Goal: Information Seeking & Learning: Learn about a topic

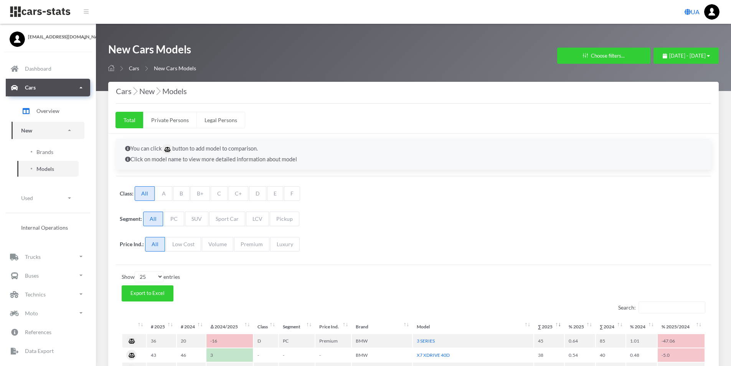
select select "25"
select select "BMW"
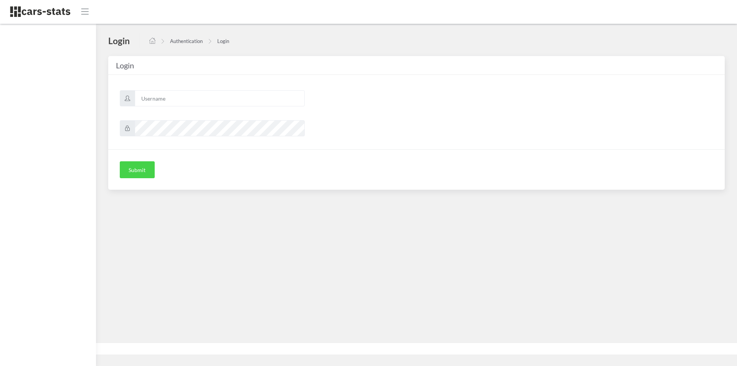
scroll to position [6, 6]
type input "mazda"
click at [130, 172] on button "Submit" at bounding box center [137, 169] width 35 height 17
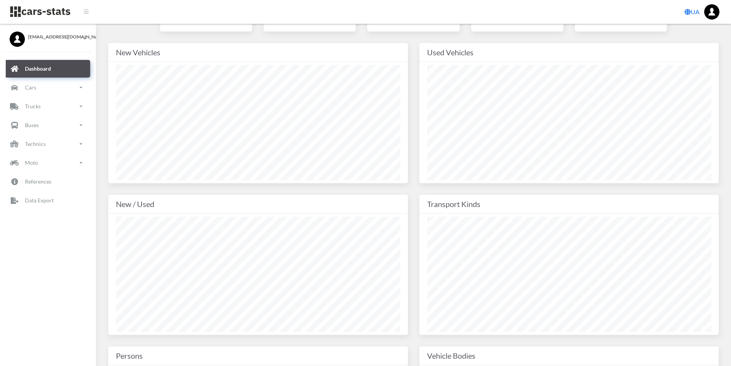
scroll to position [77, 0]
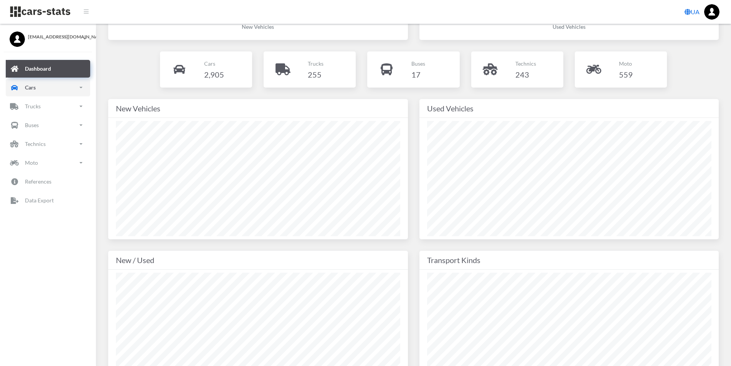
click at [22, 88] on link "Cars" at bounding box center [48, 88] width 84 height 18
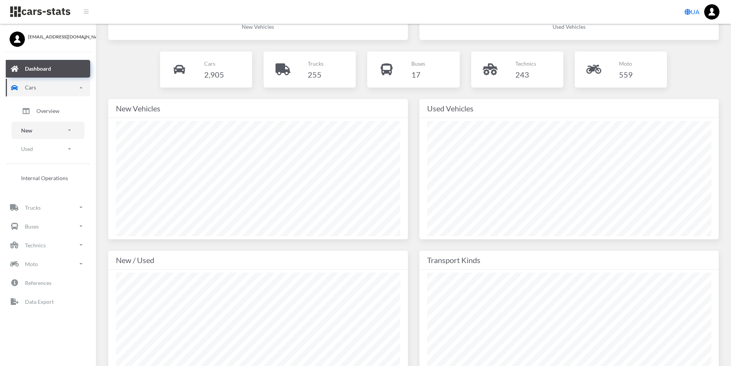
drag, startPoint x: 47, startPoint y: 132, endPoint x: 39, endPoint y: 133, distance: 8.1
click at [47, 132] on link "New" at bounding box center [48, 130] width 73 height 17
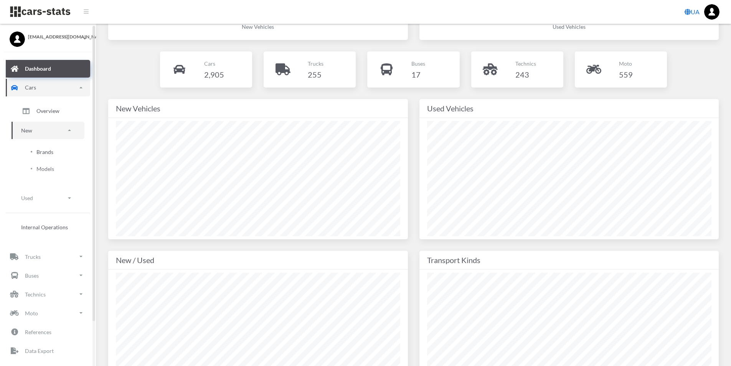
click at [51, 152] on span "Brands" at bounding box center [44, 152] width 17 height 8
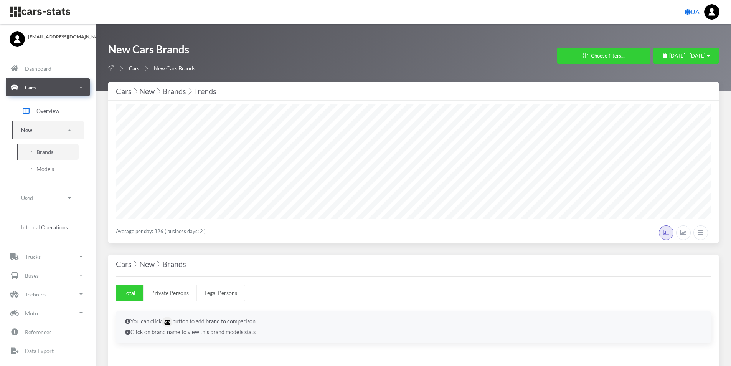
select select "25"
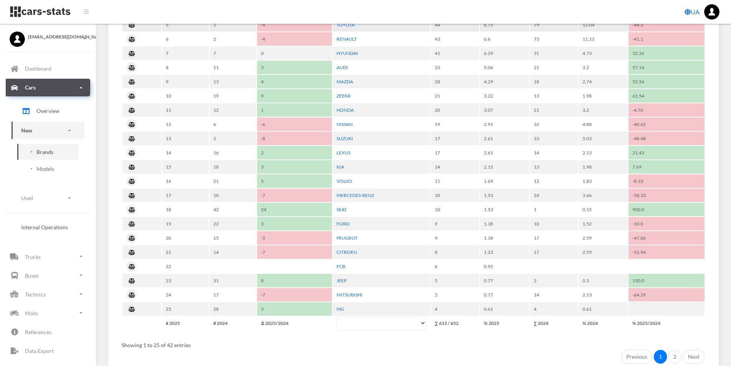
scroll to position [461, 0]
